Goal: Transaction & Acquisition: Purchase product/service

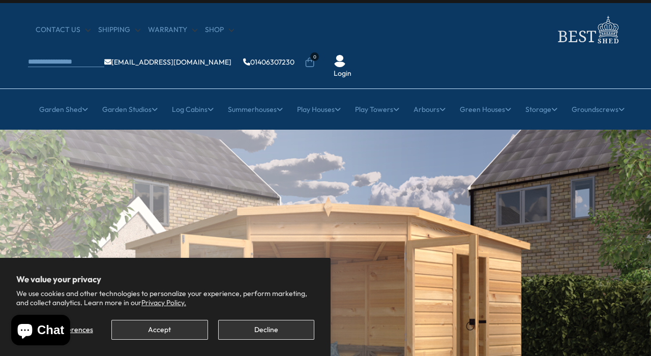
scroll to position [19, 0]
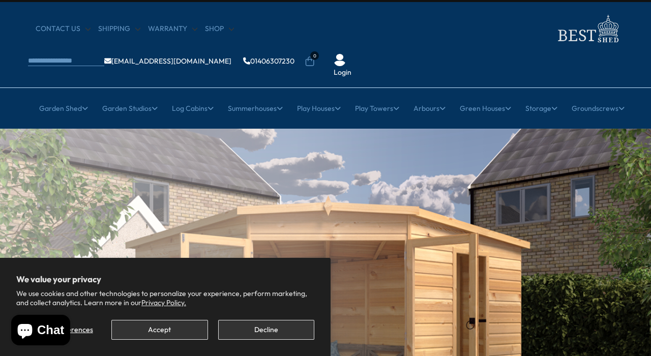
click at [271, 327] on button "Decline" at bounding box center [266, 330] width 96 height 20
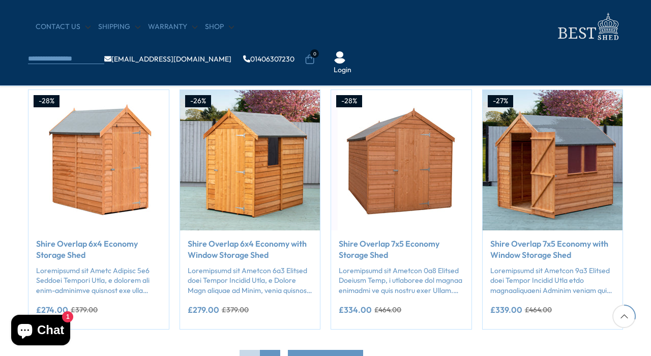
scroll to position [832, 0]
click at [581, 161] on div "-27% Compare Now" at bounding box center [552, 209] width 141 height 240
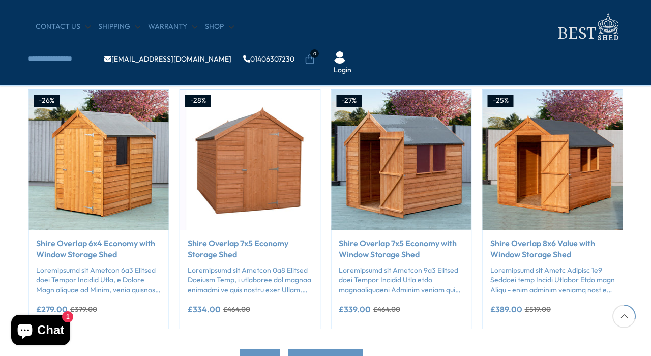
click at [556, 248] on link "Shire Overlap 8x6 Value with Window Storage Shed" at bounding box center [552, 248] width 125 height 23
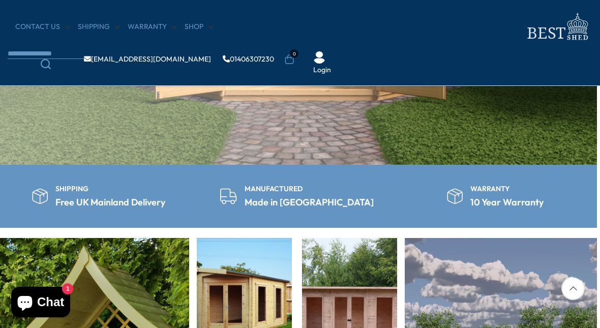
scroll to position [116, 0]
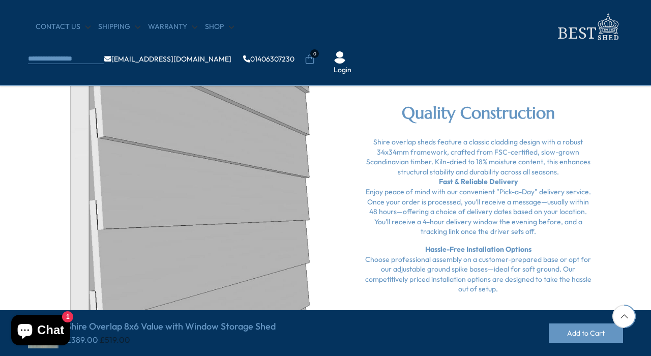
scroll to position [1091, 0]
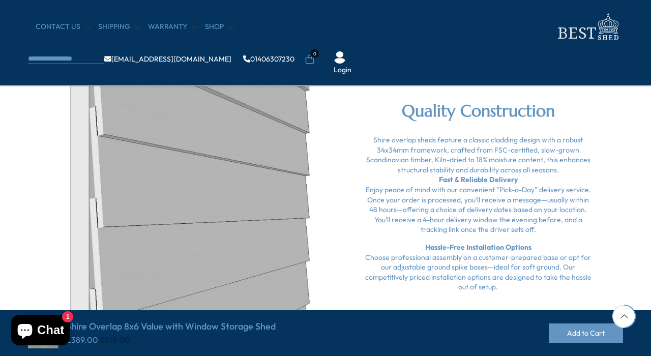
click at [329, 326] on div "Quality Construction Shire overlap sheds feature a classic cladding design with…" at bounding box center [325, 200] width 610 height 290
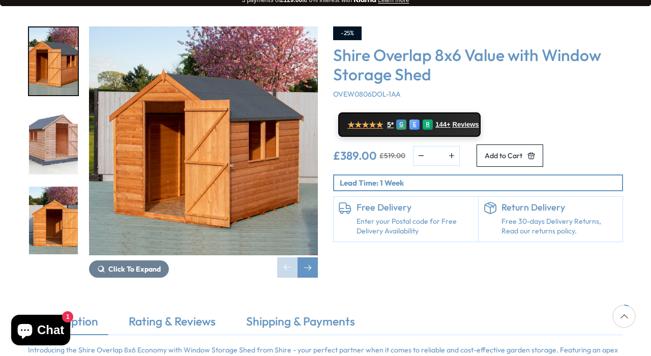
scroll to position [177, 0]
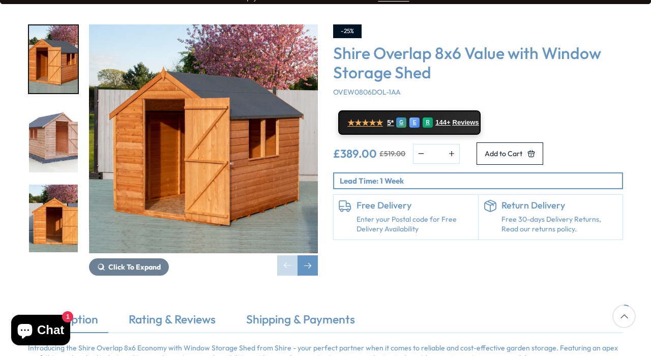
click at [313, 255] on div "Next slide" at bounding box center [307, 265] width 20 height 20
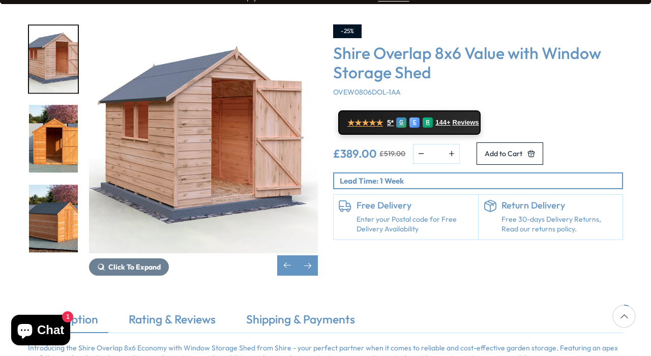
click at [310, 255] on div "Next slide" at bounding box center [307, 265] width 20 height 20
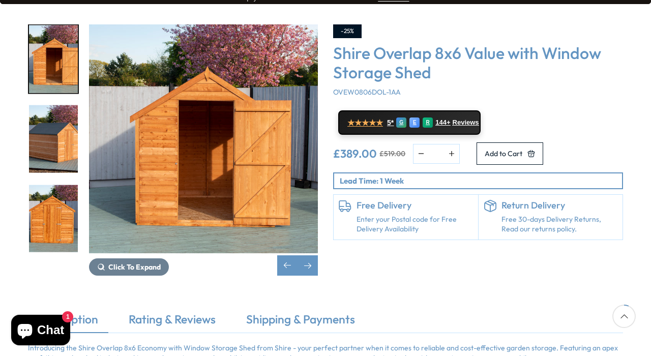
click at [314, 255] on div "Next slide" at bounding box center [307, 265] width 20 height 20
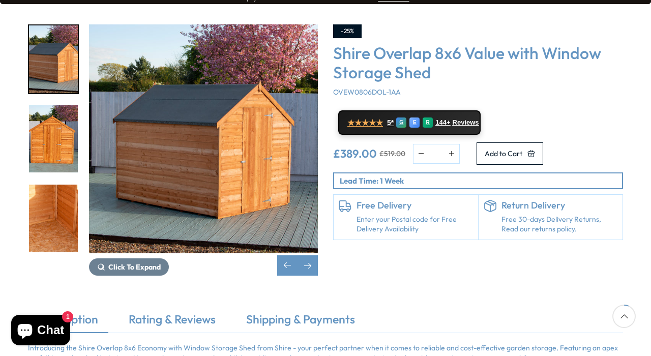
click at [310, 255] on div "Next slide" at bounding box center [307, 265] width 20 height 20
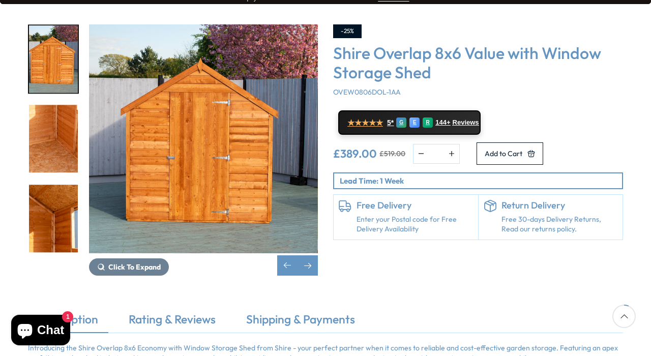
click at [309, 255] on div "Next slide" at bounding box center [307, 265] width 20 height 20
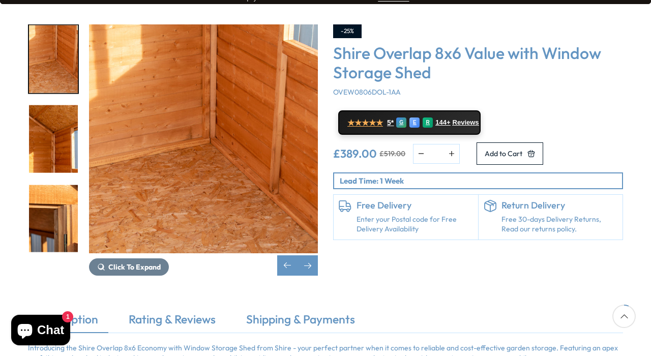
click at [313, 255] on div "Next slide" at bounding box center [307, 265] width 20 height 20
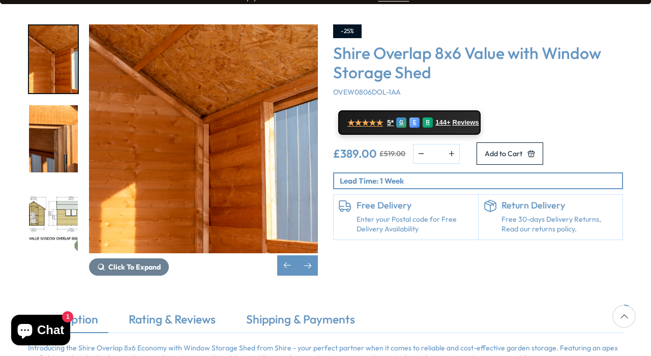
click at [311, 255] on div "Next slide" at bounding box center [307, 265] width 20 height 20
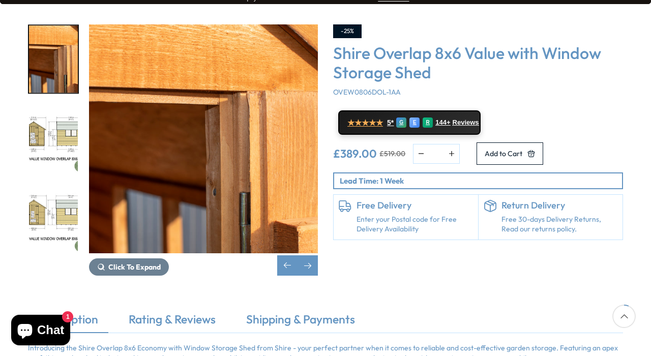
click at [308, 255] on div "Next slide" at bounding box center [307, 265] width 20 height 20
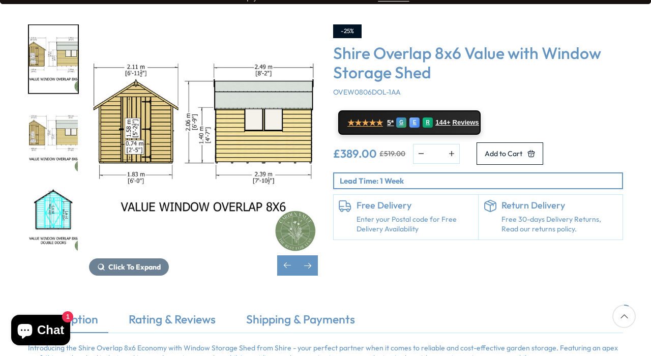
click at [316, 311] on link "Shipping & Payments" at bounding box center [300, 321] width 129 height 21
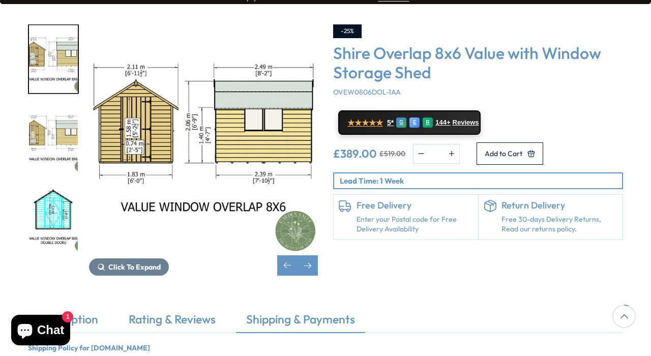
click at [77, 311] on link "Description" at bounding box center [68, 321] width 80 height 21
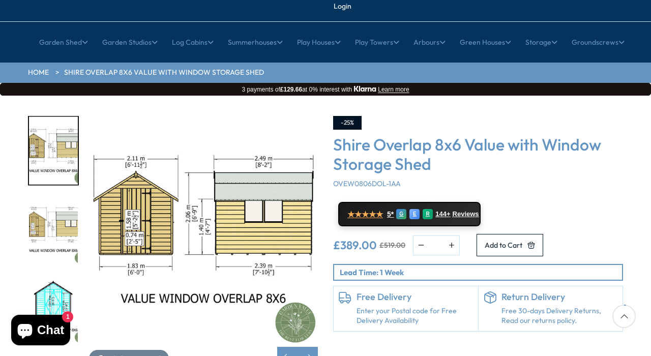
scroll to position [72, 0]
